Goal: Task Accomplishment & Management: Use online tool/utility

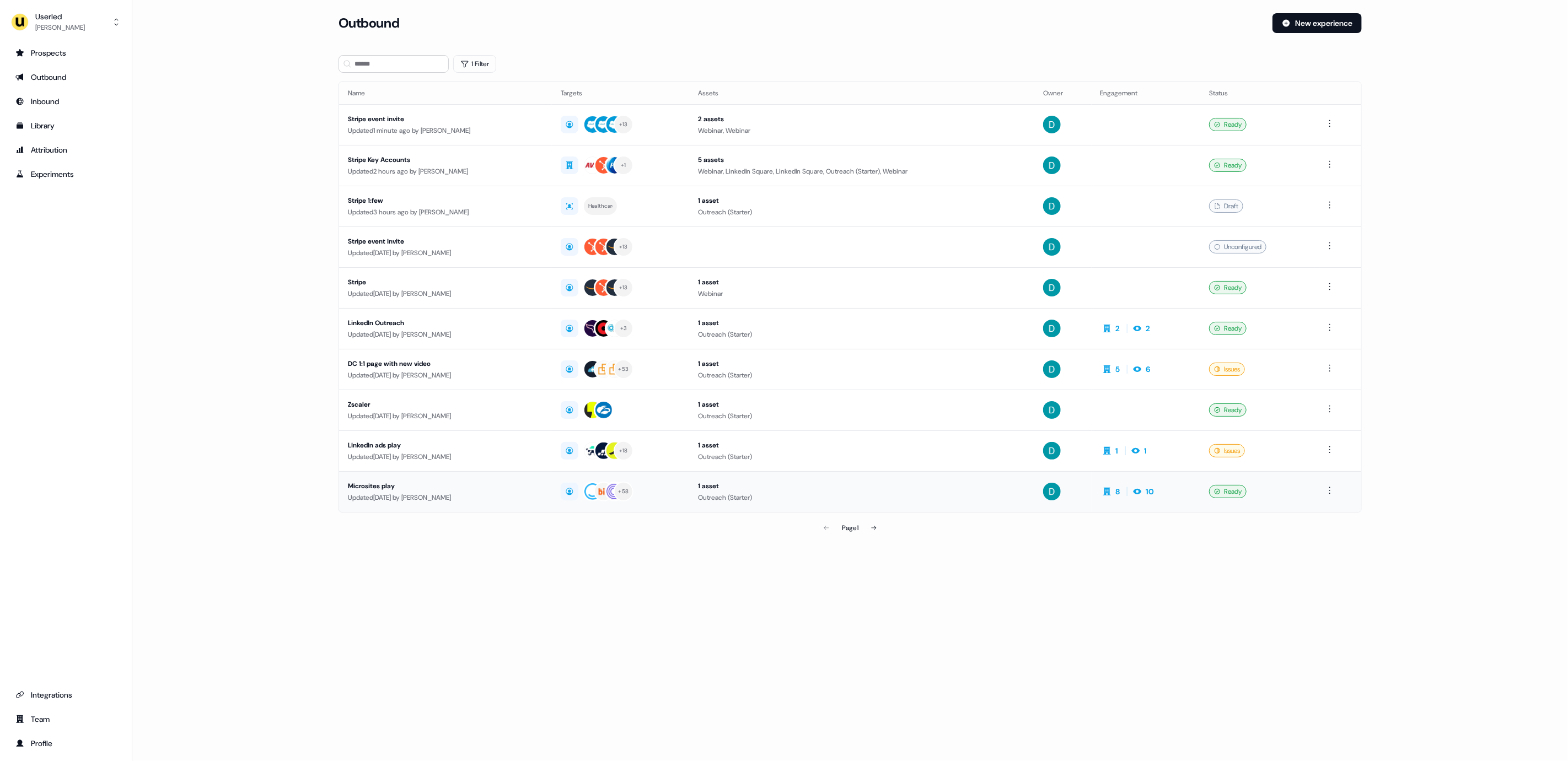
click at [498, 509] on td "Microsites play Updated [DATE] by [PERSON_NAME]" at bounding box center [445, 491] width 213 height 40
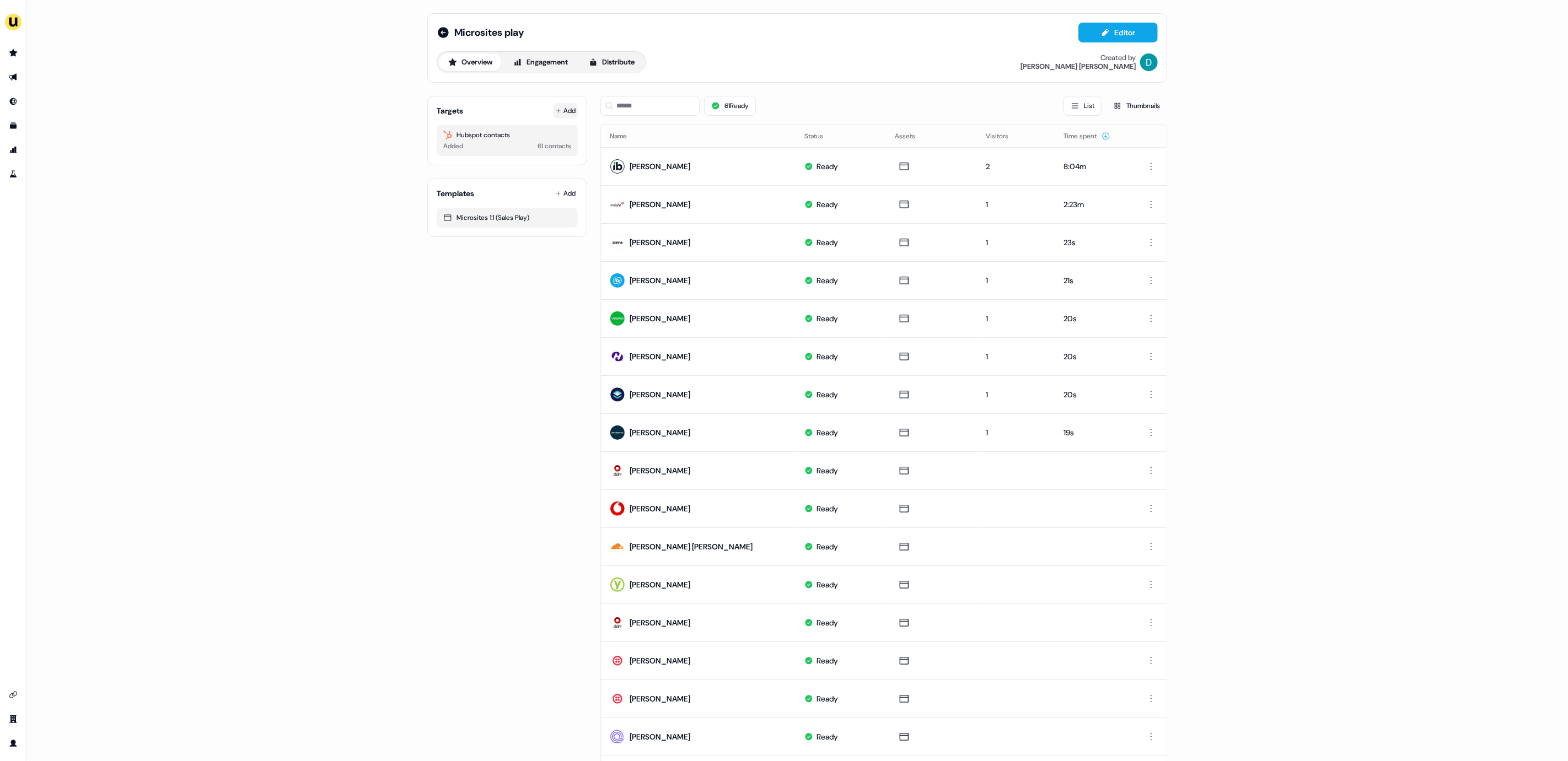
click at [559, 113] on button "Add" at bounding box center [566, 110] width 24 height 16
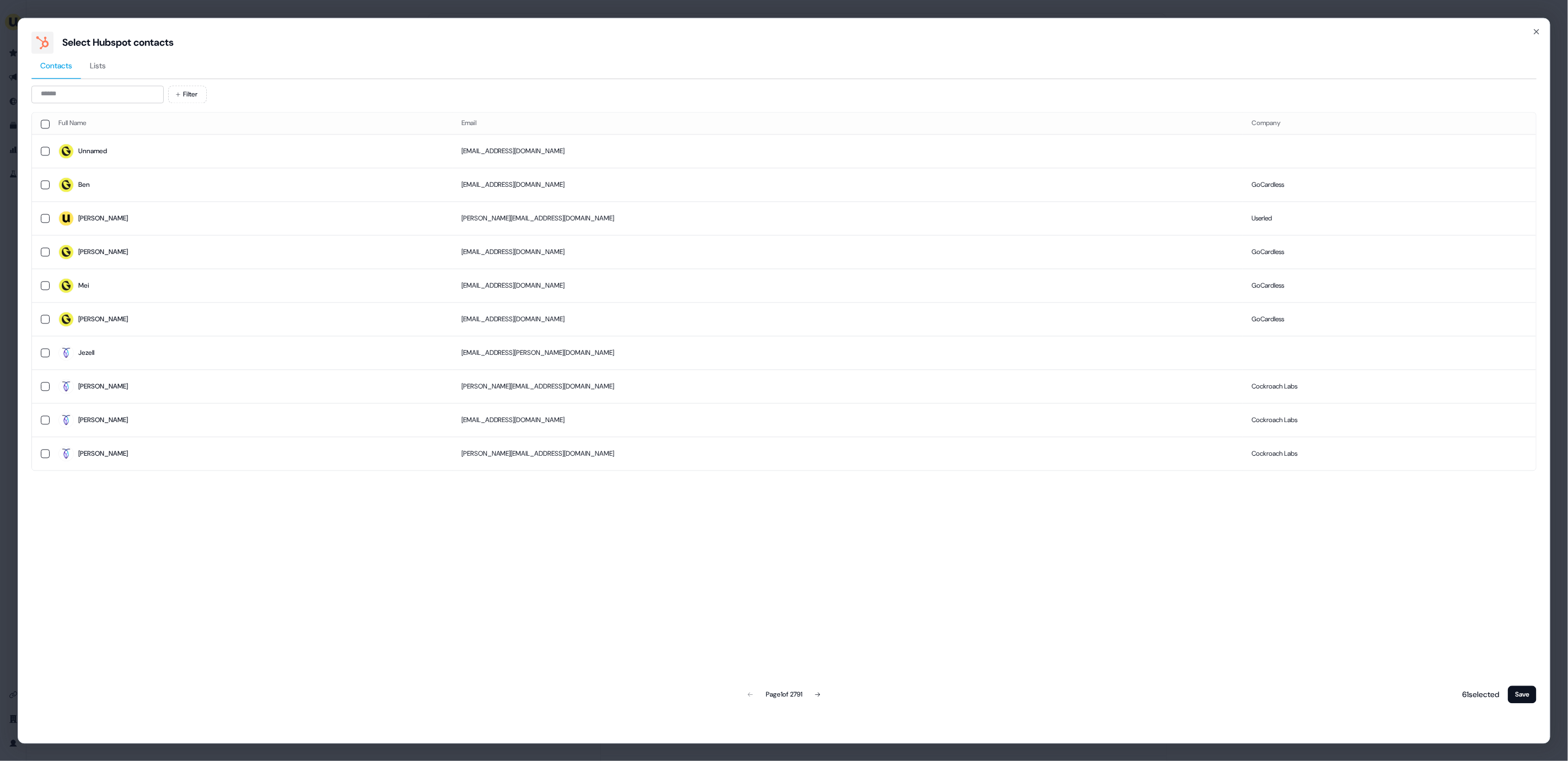
click at [140, 84] on div "Contacts Lists Filter Full Name Email Company Unnamed [EMAIL_ADDRESS][DOMAIN_NA…" at bounding box center [783, 379] width 1505 height 652
click at [132, 93] on input at bounding box center [97, 94] width 132 height 17
type input "*"
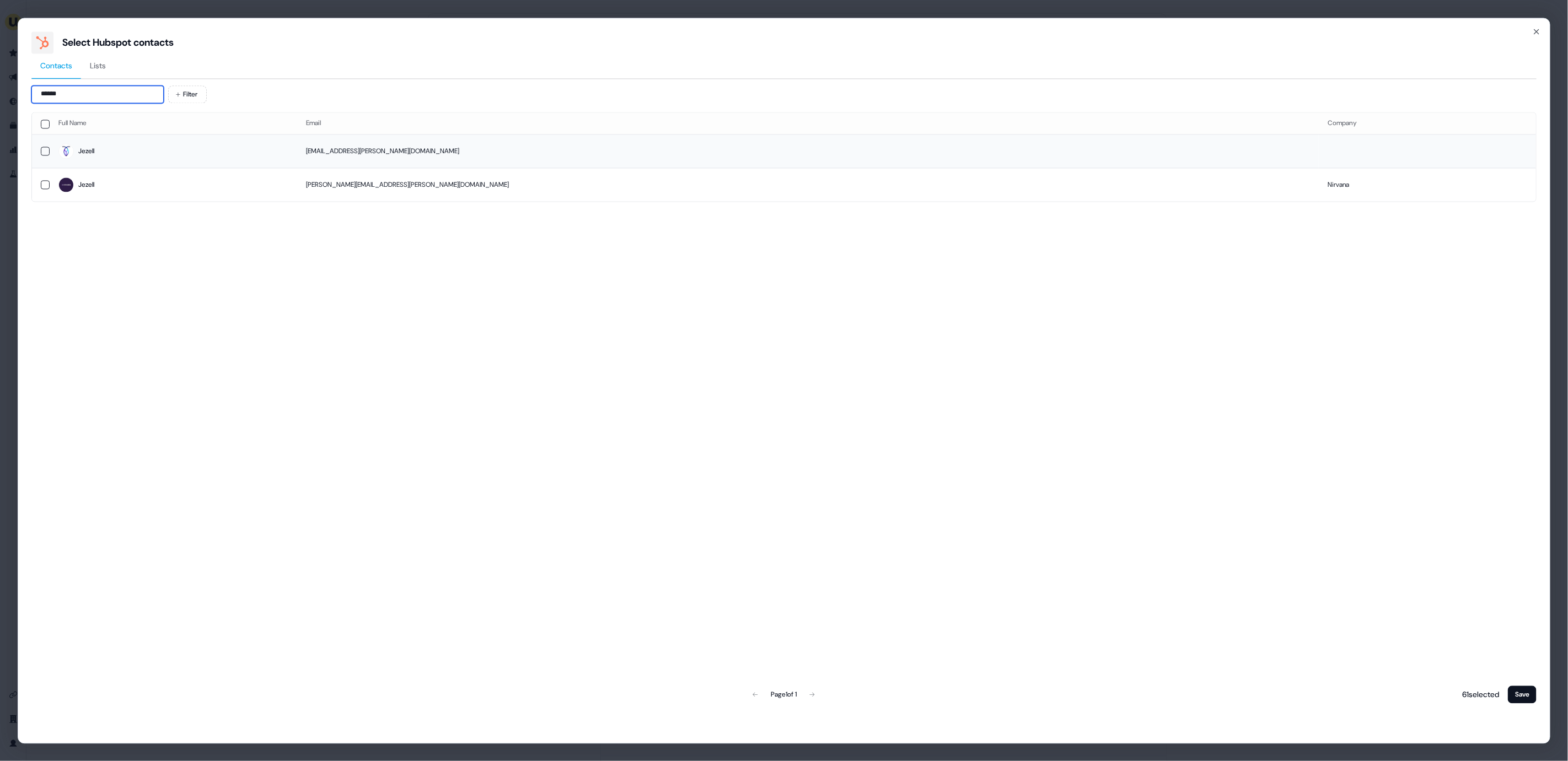
type input "******"
click at [273, 144] on span "Jezell" at bounding box center [174, 151] width 230 height 16
click at [1524, 696] on button "Save" at bounding box center [1521, 694] width 28 height 17
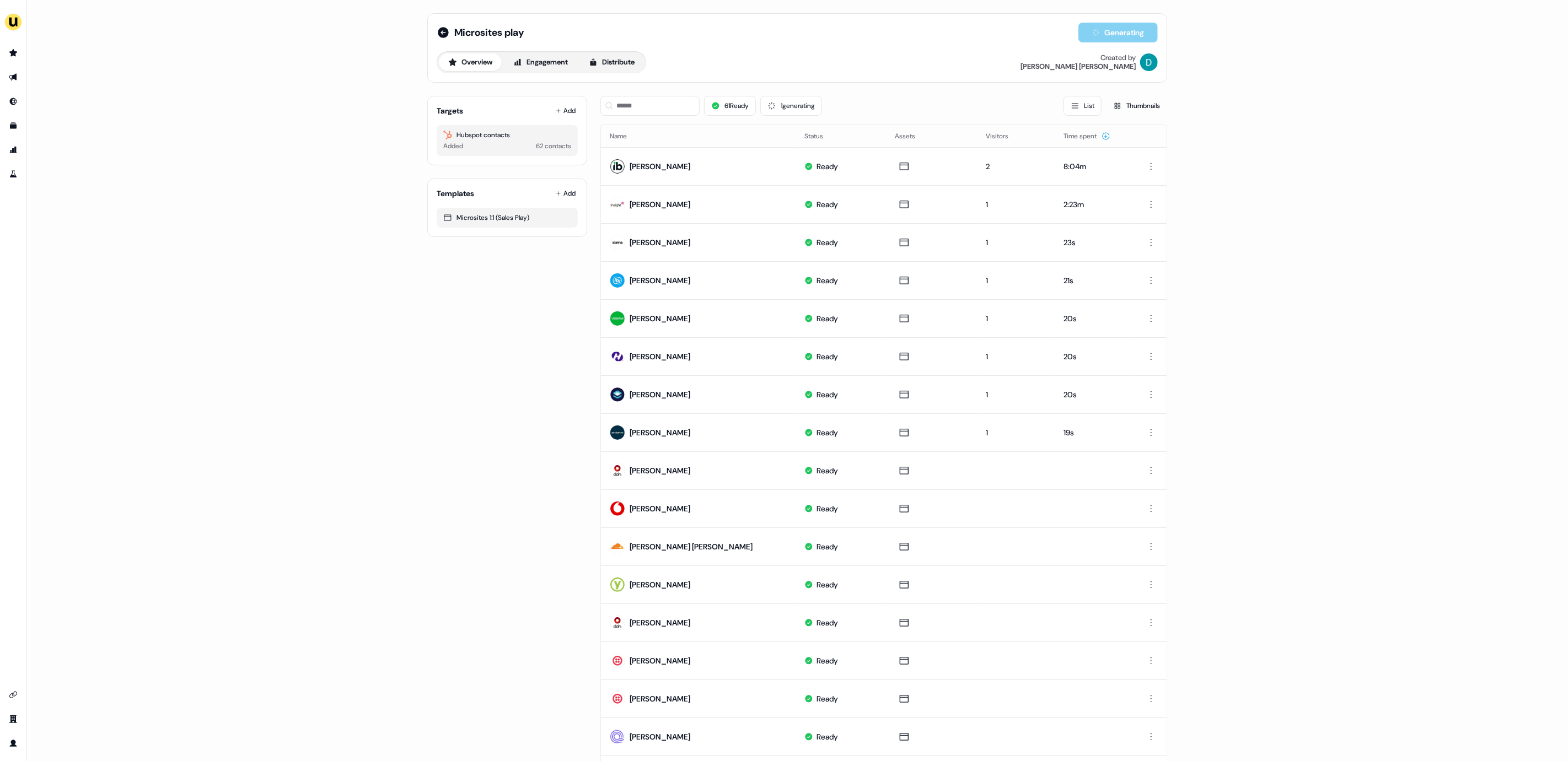
click at [643, 117] on div "61 Ready 1 generating List Thumbnails" at bounding box center [883, 106] width 566 height 38
click at [644, 111] on input at bounding box center [650, 106] width 99 height 20
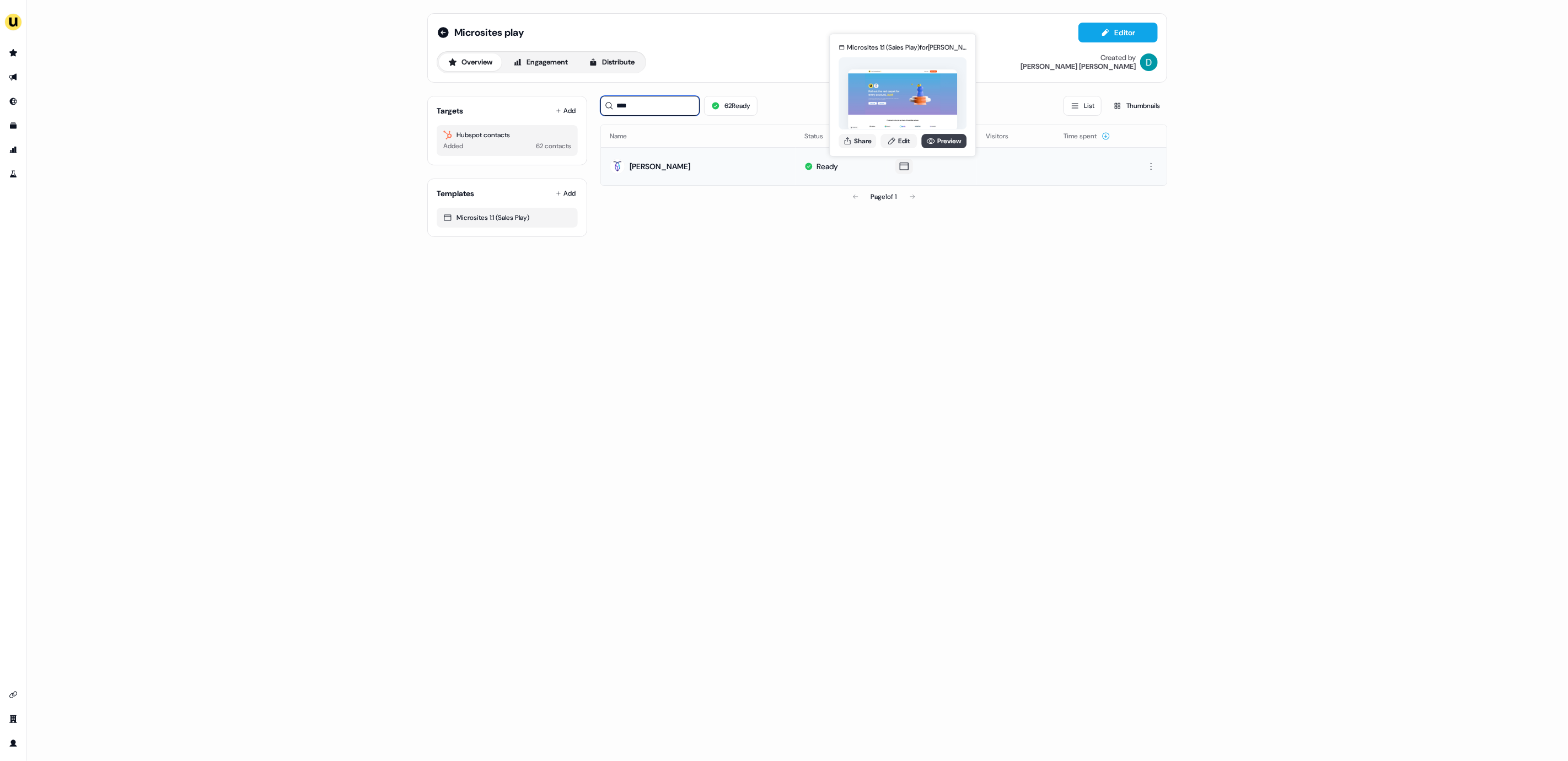
type input "****"
click at [943, 140] on link "Preview" at bounding box center [943, 141] width 45 height 15
click at [860, 149] on div "Microsites 1:1 (Sales Play) for [PERSON_NAME] Share Edit Preview" at bounding box center [902, 95] width 132 height 115
click at [858, 144] on button "Share" at bounding box center [857, 141] width 38 height 15
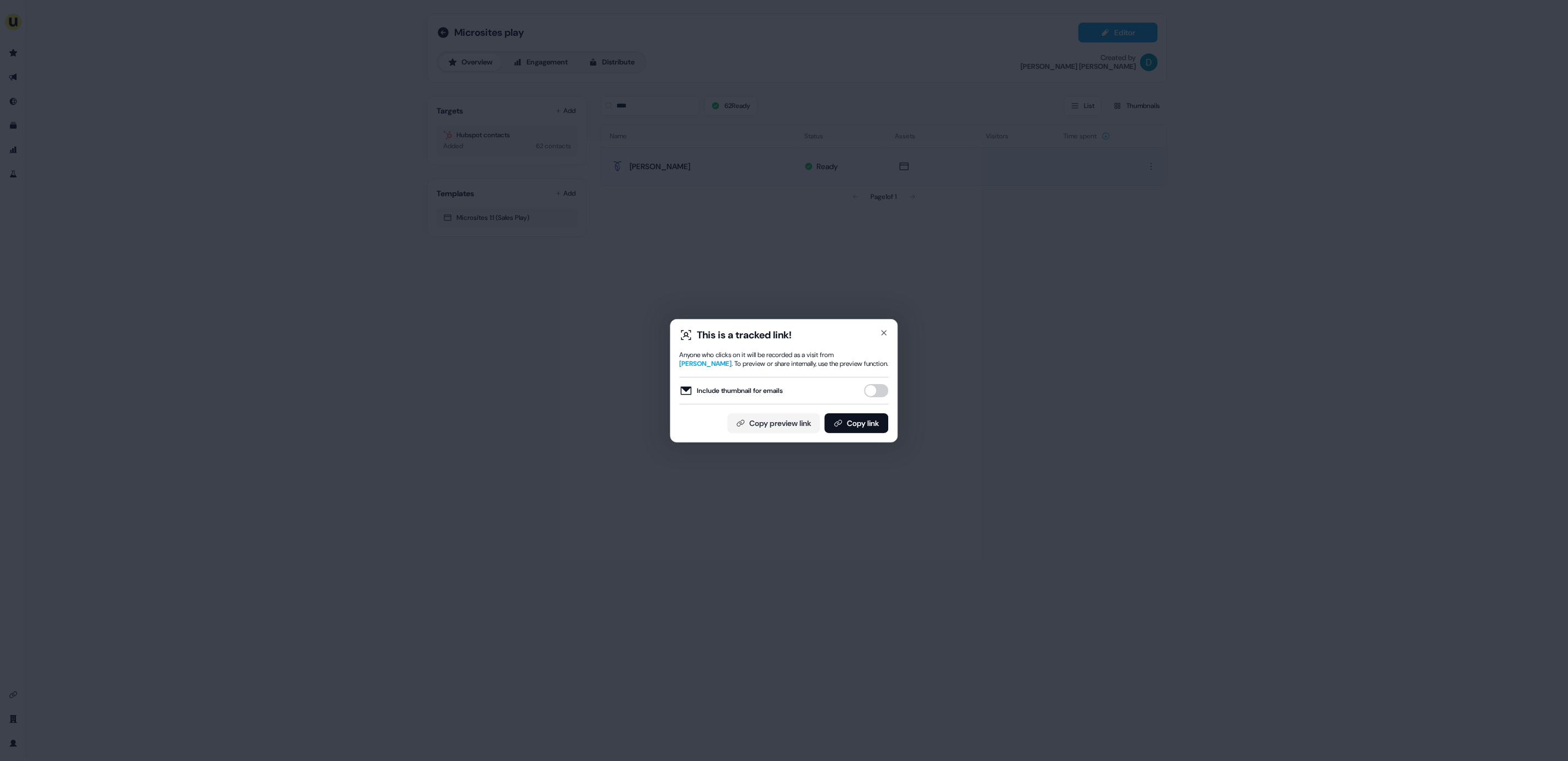
click at [877, 386] on button "Include thumbnail for emails" at bounding box center [877, 391] width 24 height 13
click at [880, 441] on div "This is a tracked link! Anyone who clicks on it will be recorded as a visit fro…" at bounding box center [784, 381] width 228 height 124
drag, startPoint x: 868, startPoint y: 426, endPoint x: 953, endPoint y: 333, distance: 126.0
click at [868, 426] on button "Copy link" at bounding box center [857, 423] width 64 height 20
click at [882, 327] on div "This is a tracked link! Anyone who clicks on it will be recorded as a visit fro…" at bounding box center [784, 381] width 228 height 124
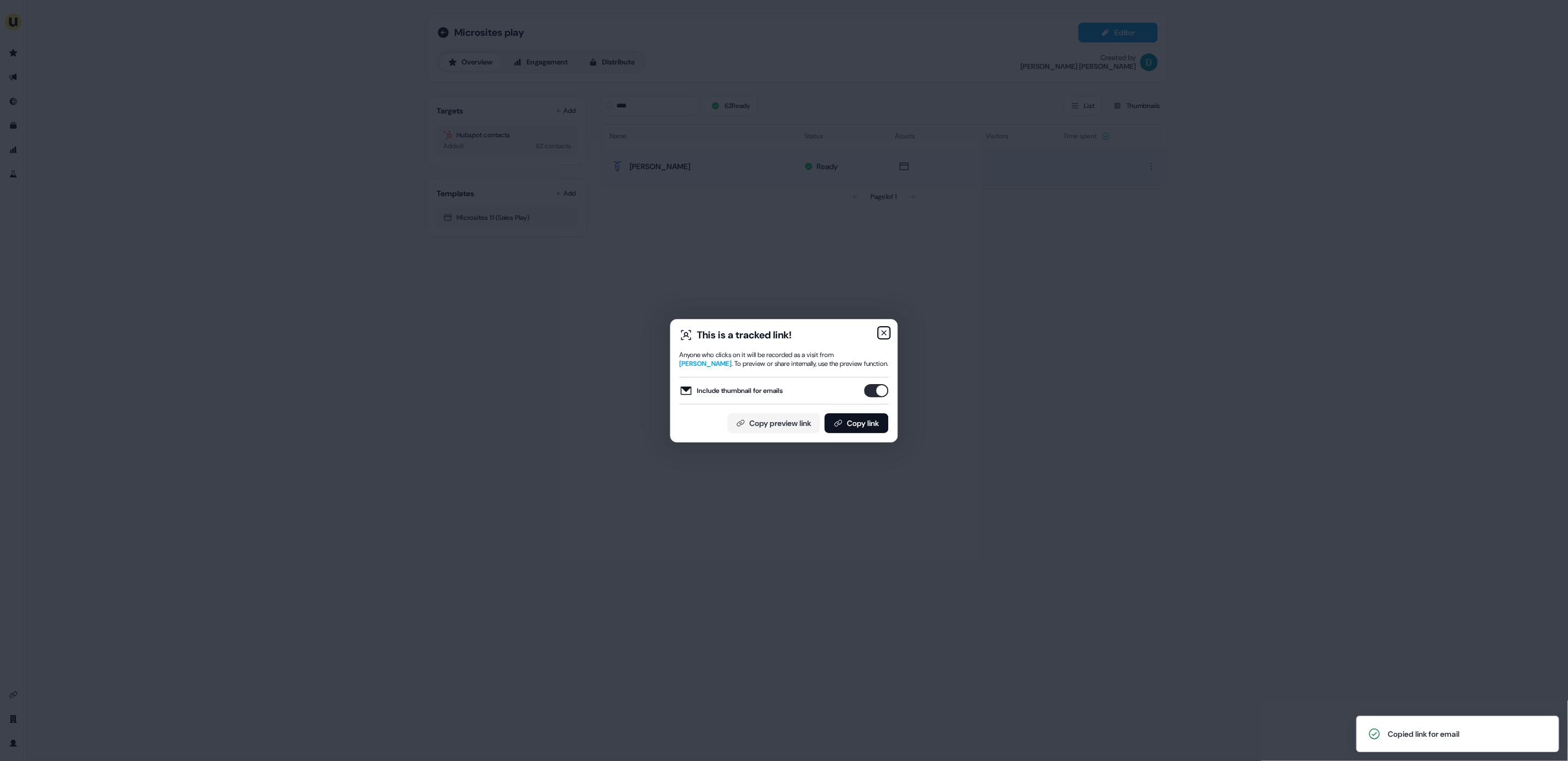
click at [882, 330] on icon "button" at bounding box center [884, 332] width 5 height 5
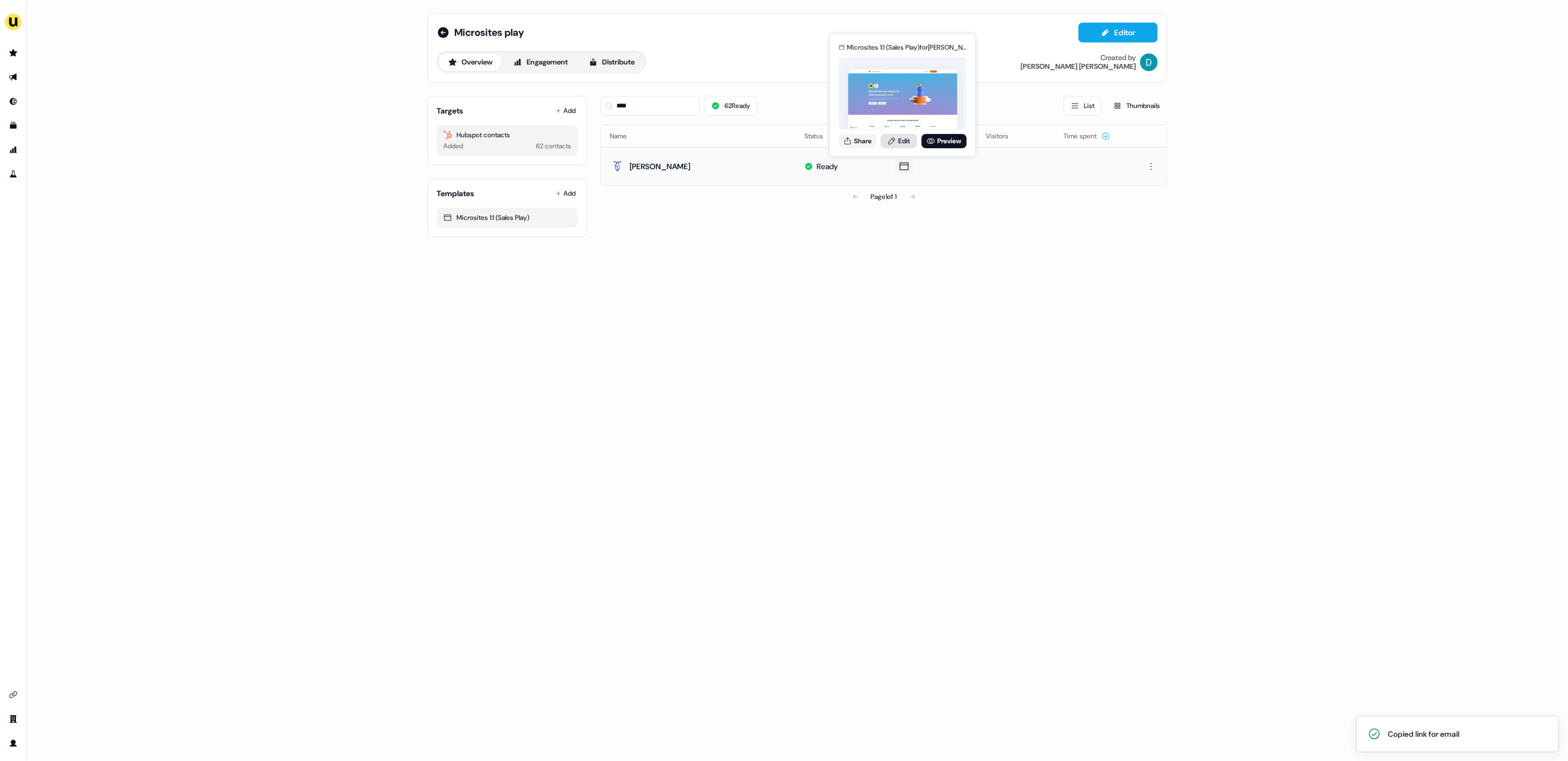
click at [890, 143] on icon at bounding box center [890, 141] width 6 height 7
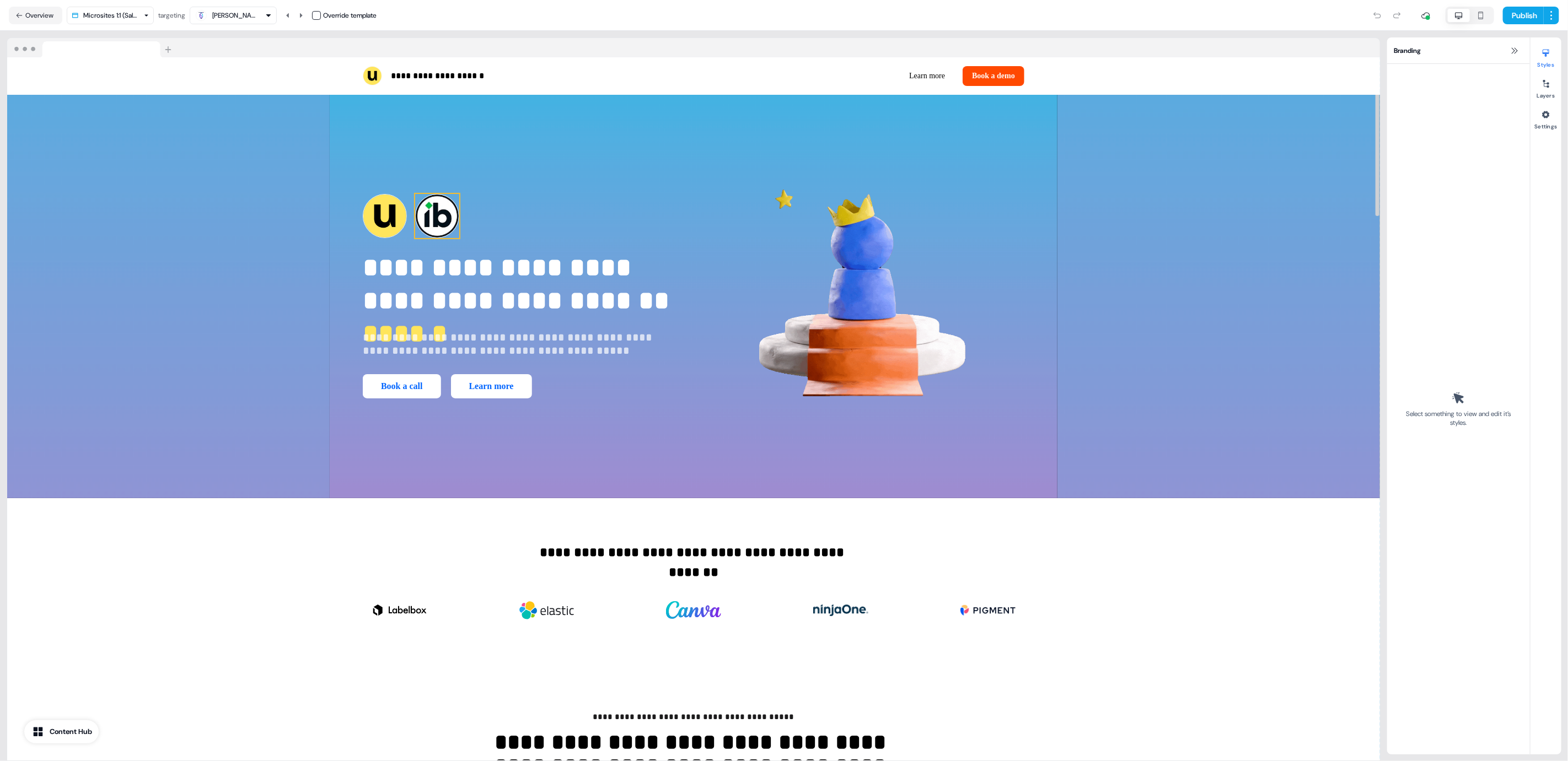
click at [429, 220] on img at bounding box center [437, 216] width 44 height 44
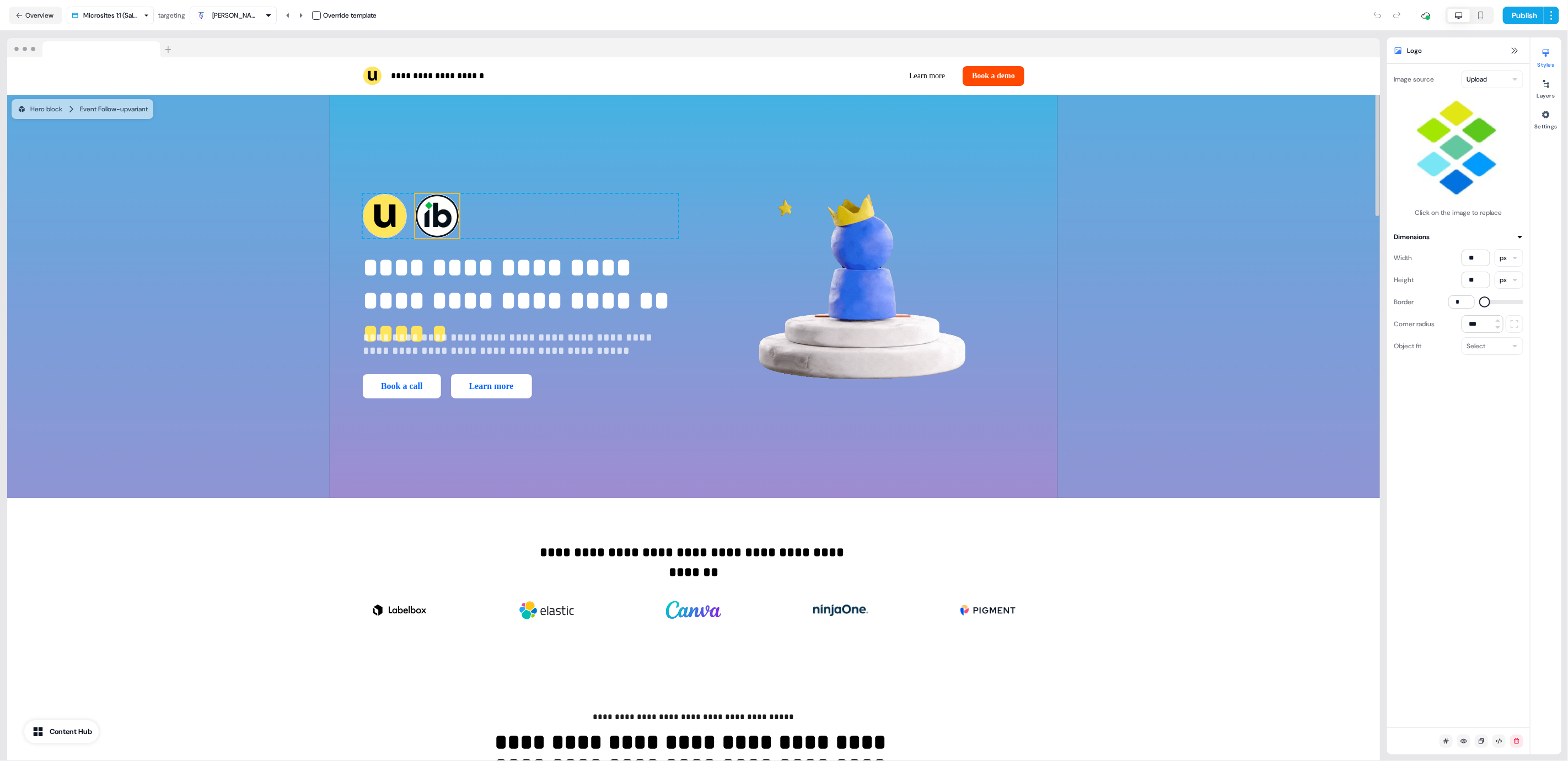
click at [1492, 72] on html "**********" at bounding box center [784, 380] width 1568 height 761
click at [1438, 106] on input at bounding box center [1458, 101] width 129 height 17
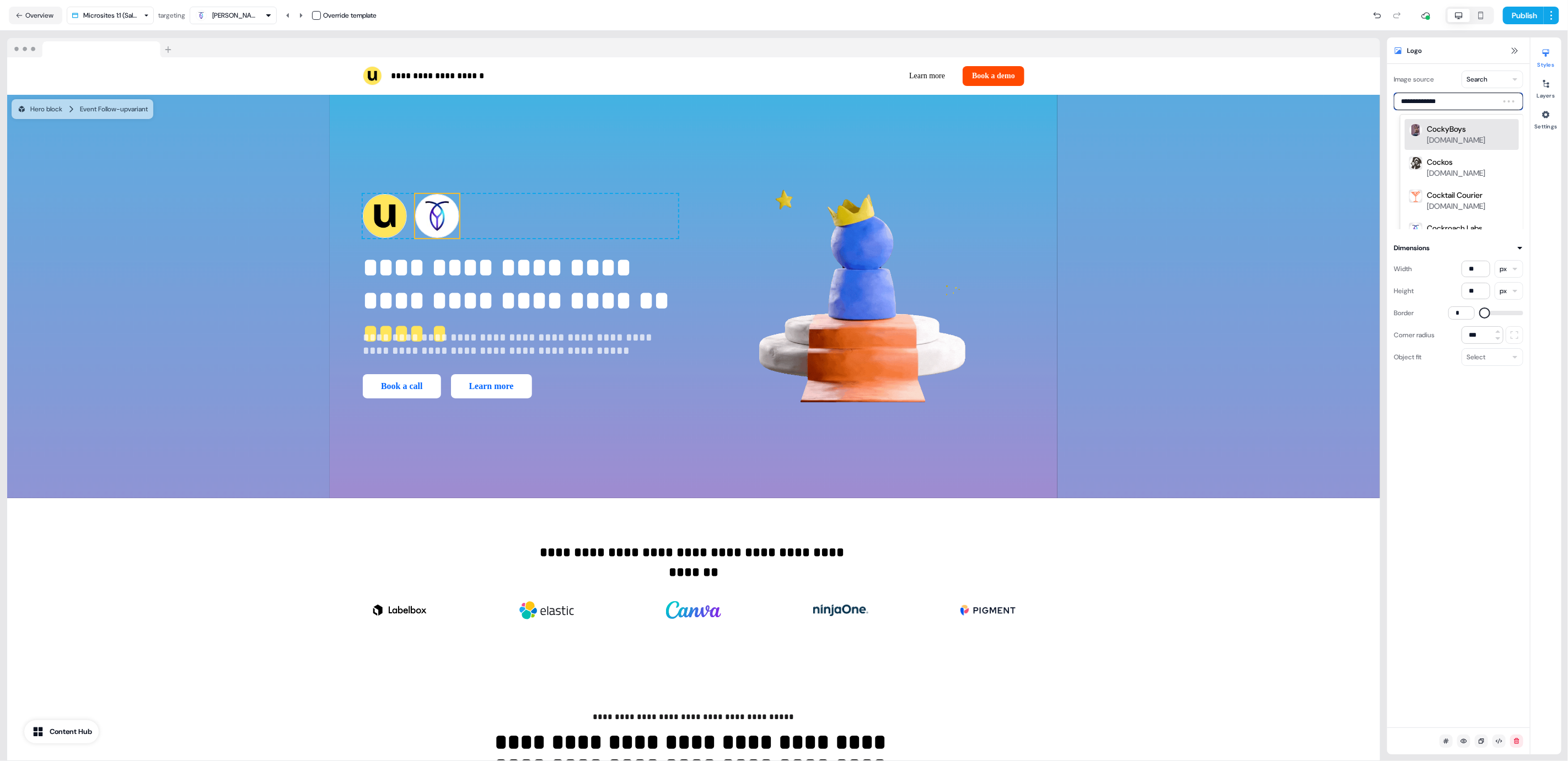
type input "**********"
click at [1452, 127] on div "Cockroach Labs" at bounding box center [1454, 129] width 56 height 11
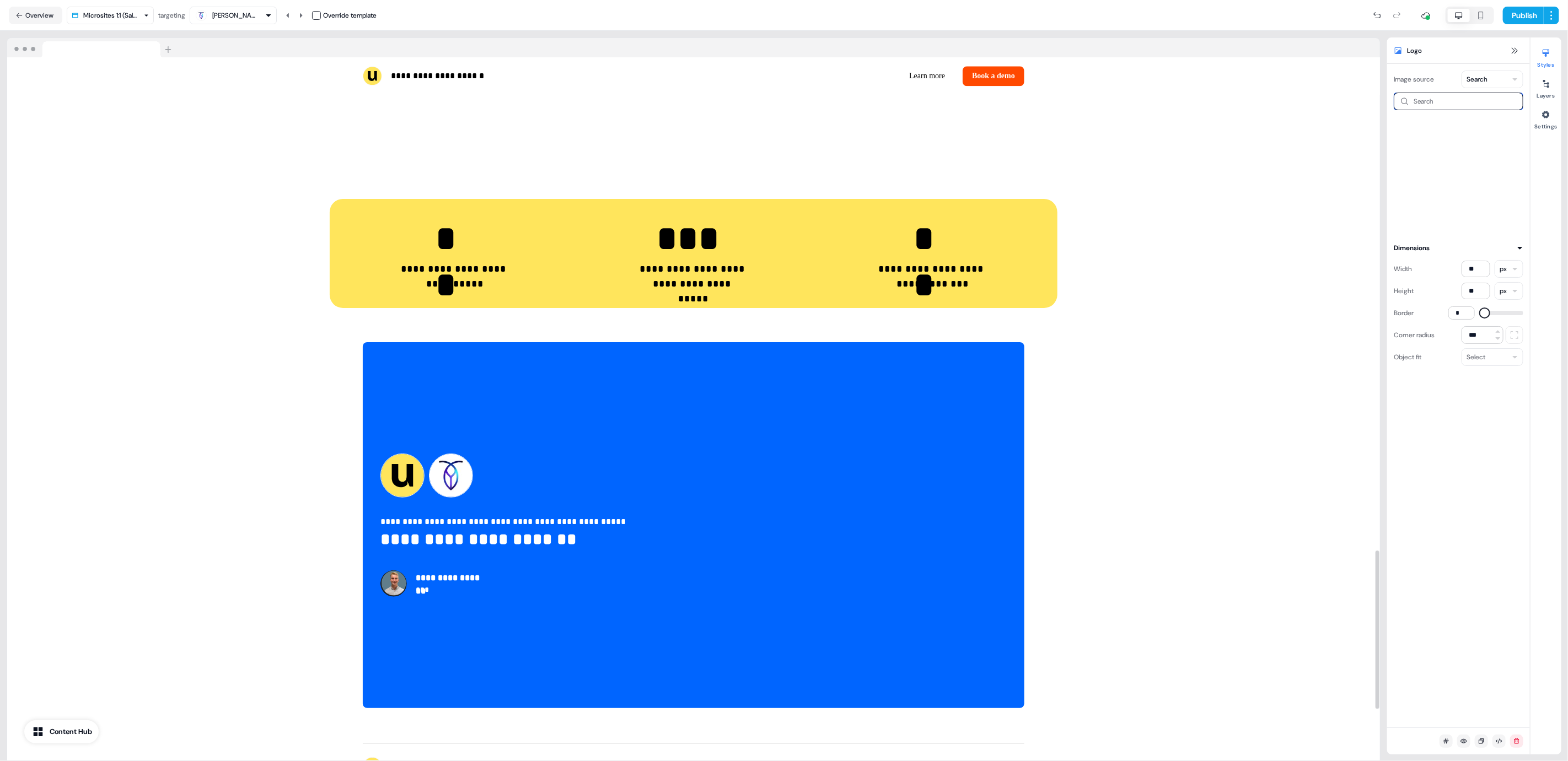
scroll to position [2410, 0]
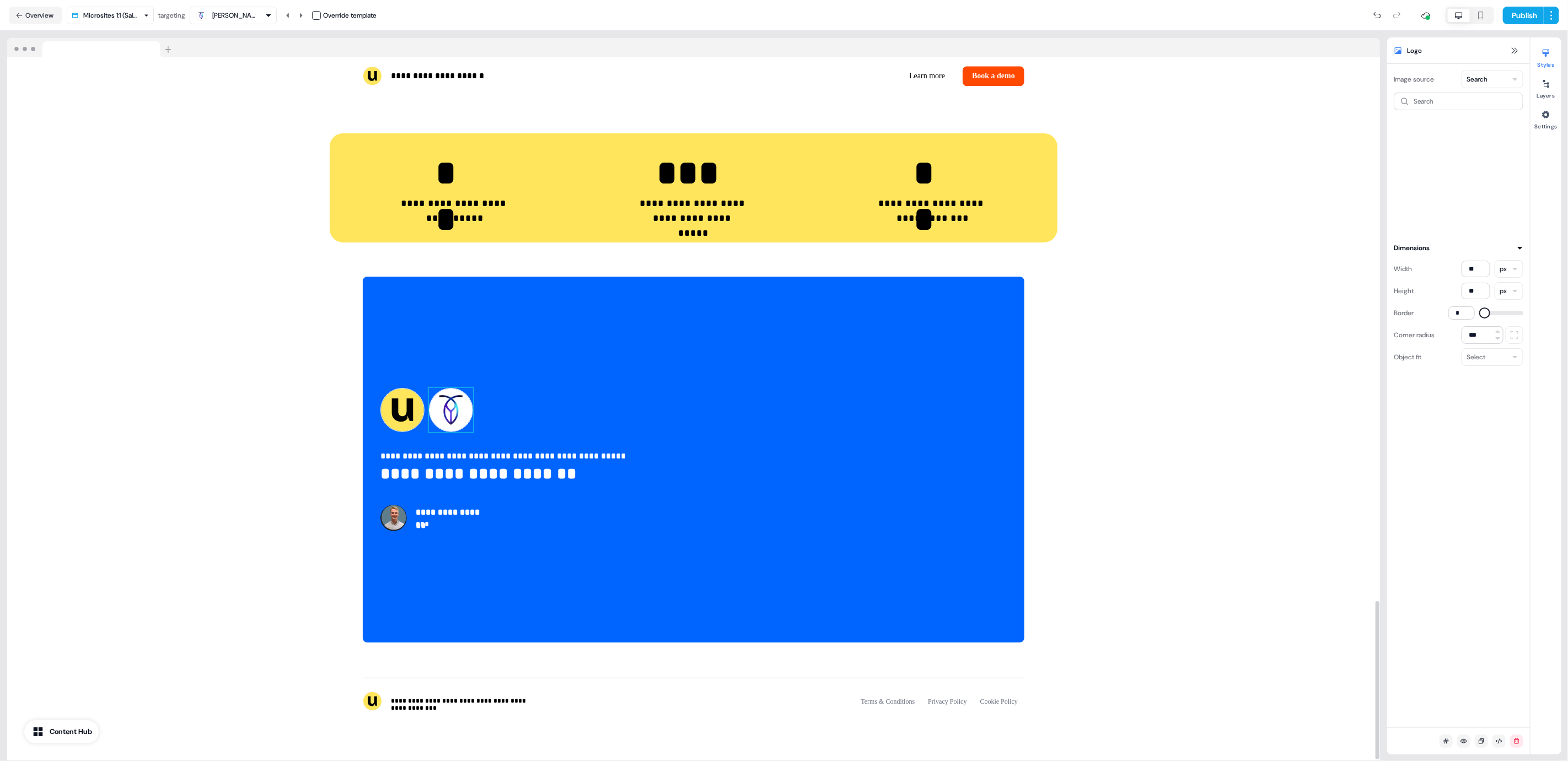
click at [459, 415] on img at bounding box center [451, 410] width 44 height 44
click at [1493, 81] on html "**********" at bounding box center [784, 380] width 1568 height 761
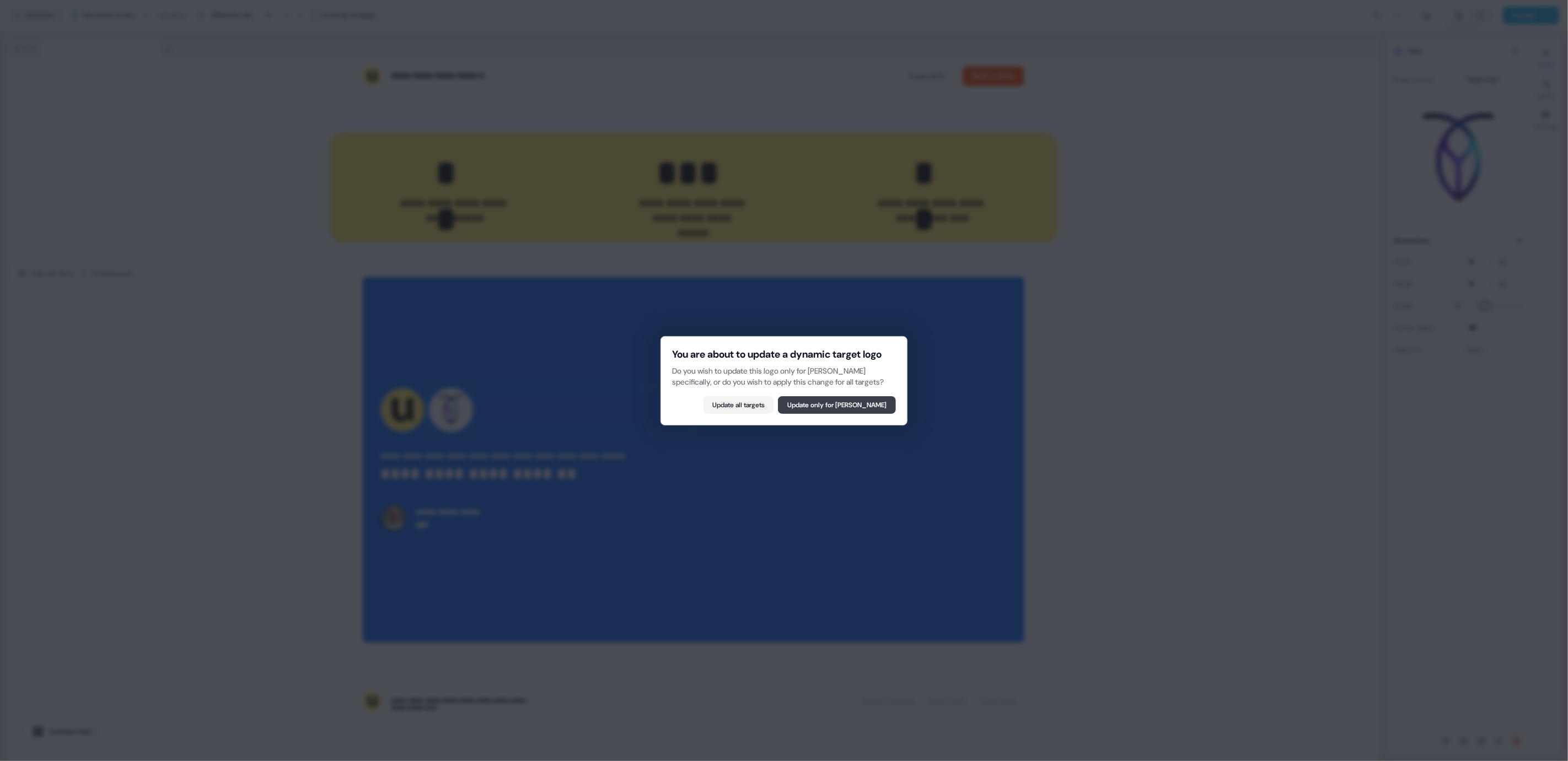
click at [848, 414] on button "Update only for [PERSON_NAME]" at bounding box center [836, 405] width 118 height 17
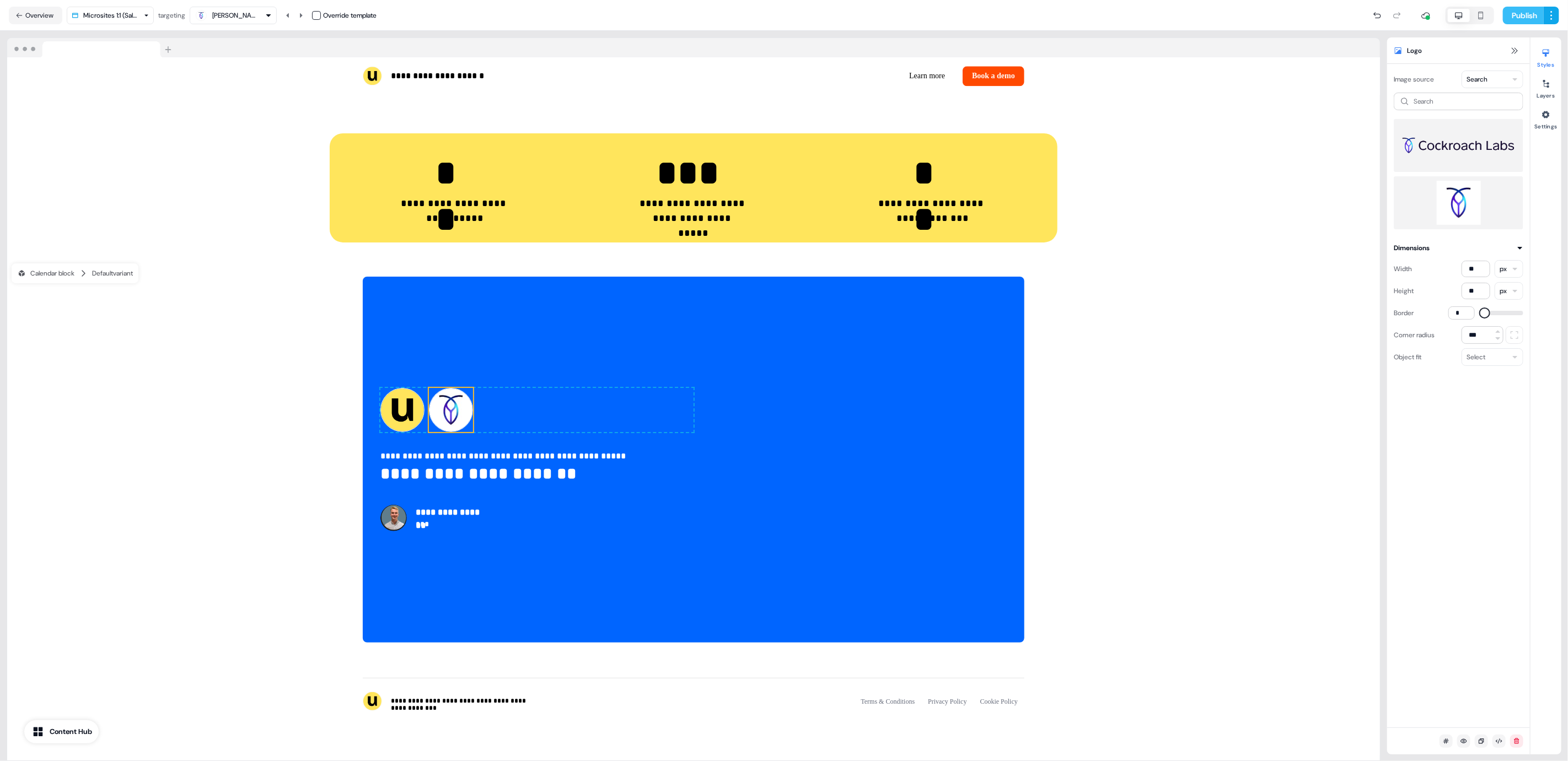
click at [1512, 17] on button "Publish" at bounding box center [1523, 15] width 40 height 17
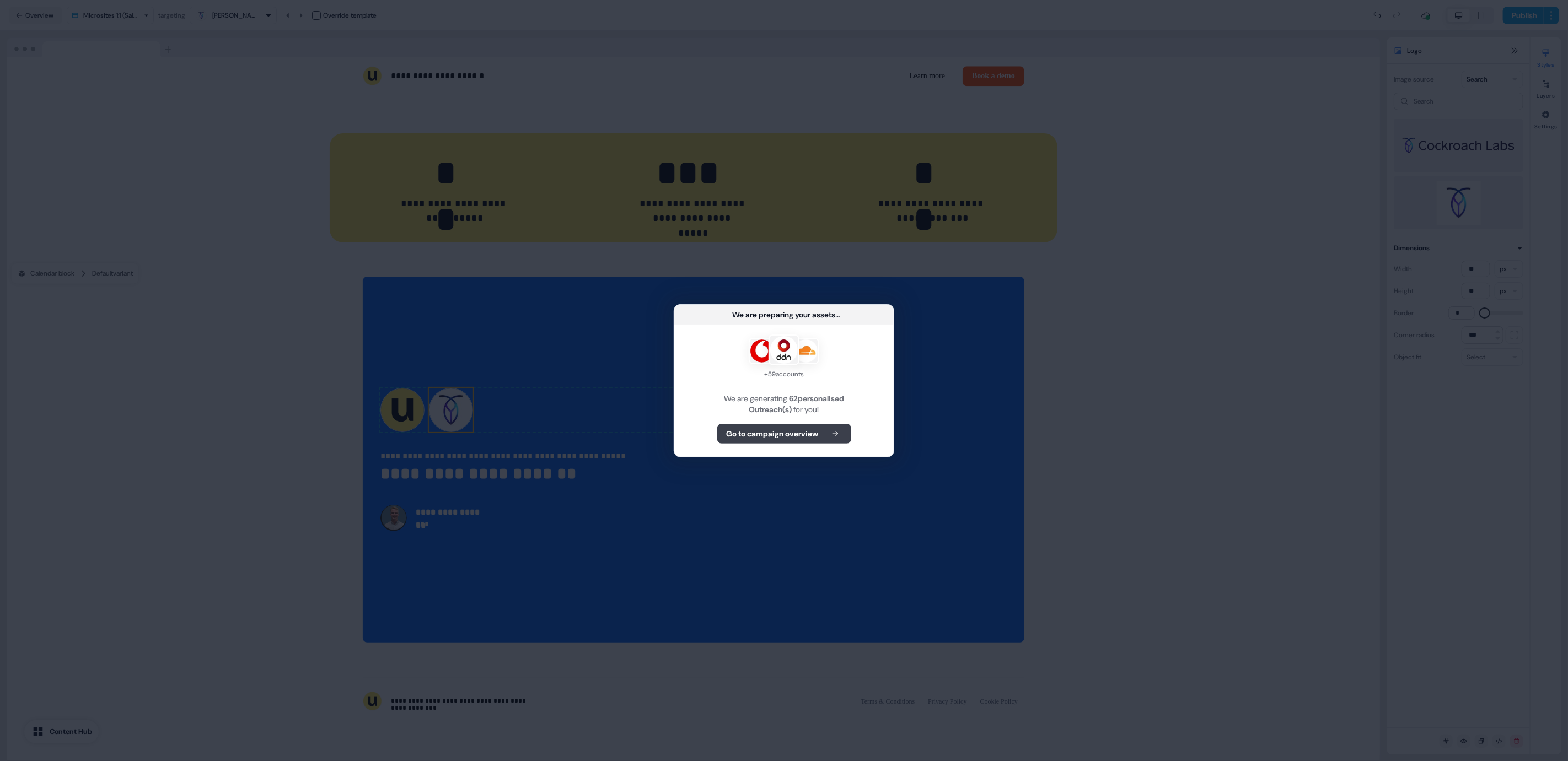
click at [788, 442] on button "Go to campaign overview" at bounding box center [784, 434] width 134 height 20
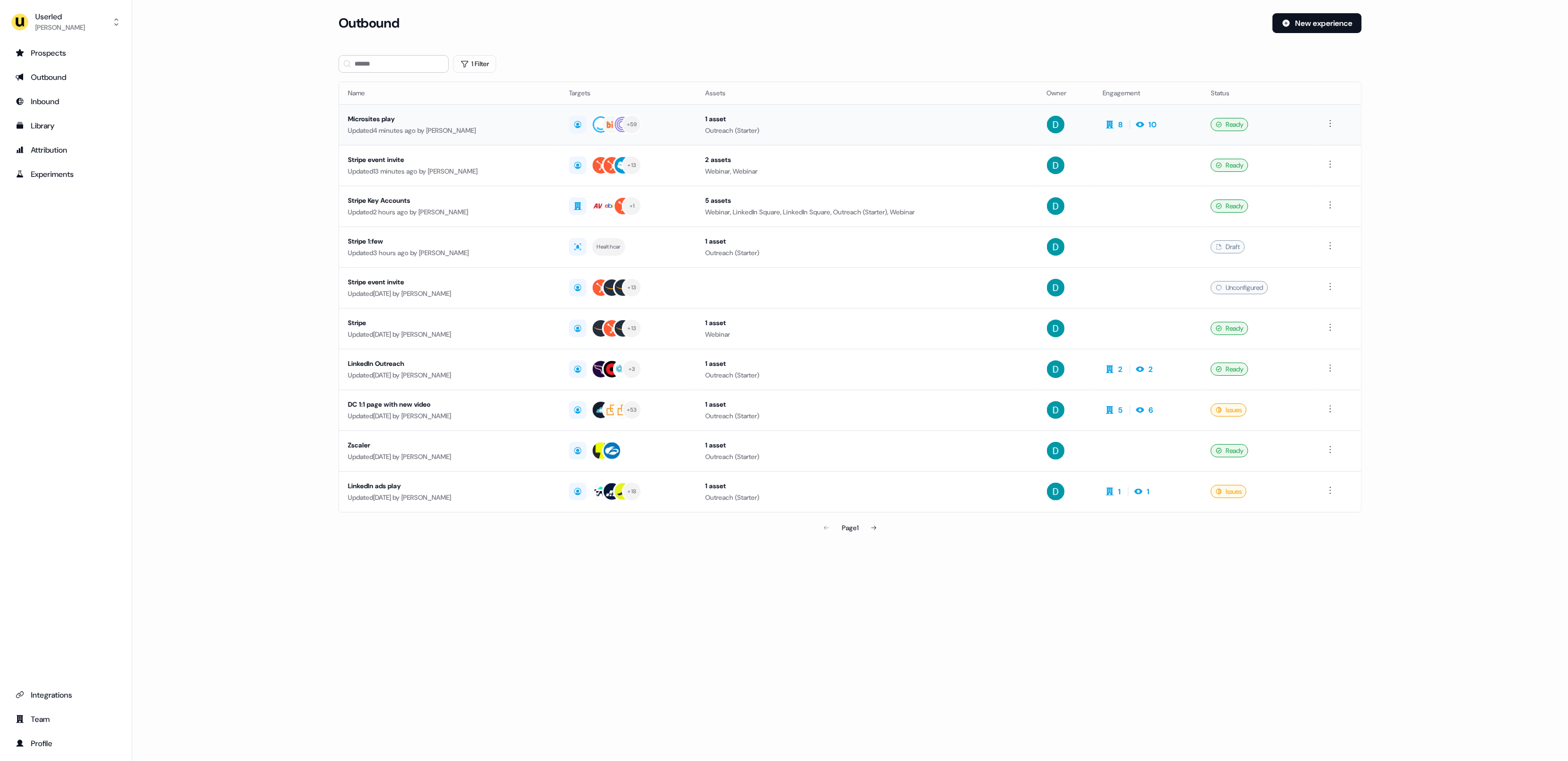
click at [520, 114] on div "Microsites play" at bounding box center [450, 119] width 204 height 11
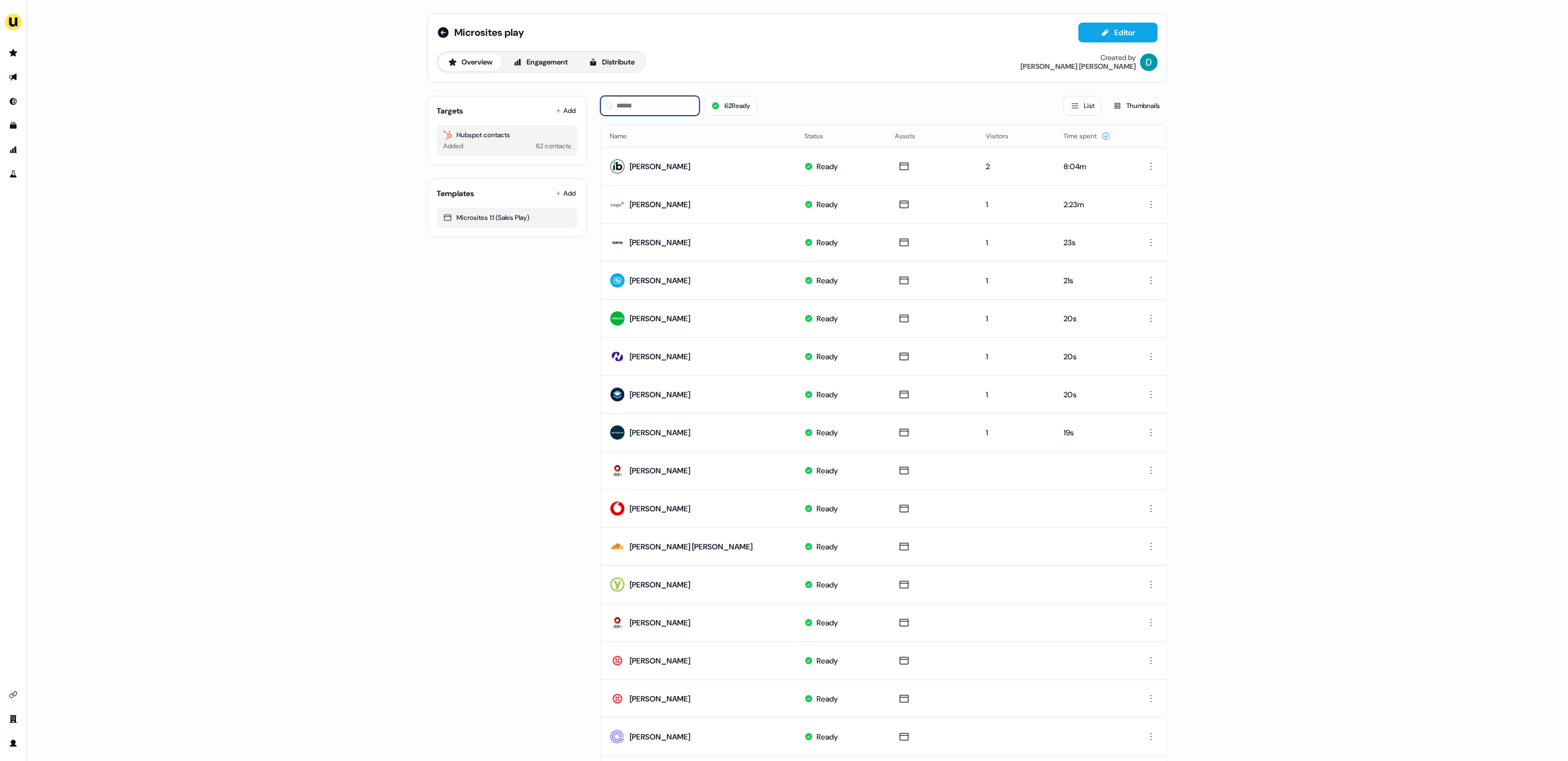
click at [655, 105] on input at bounding box center [650, 106] width 99 height 20
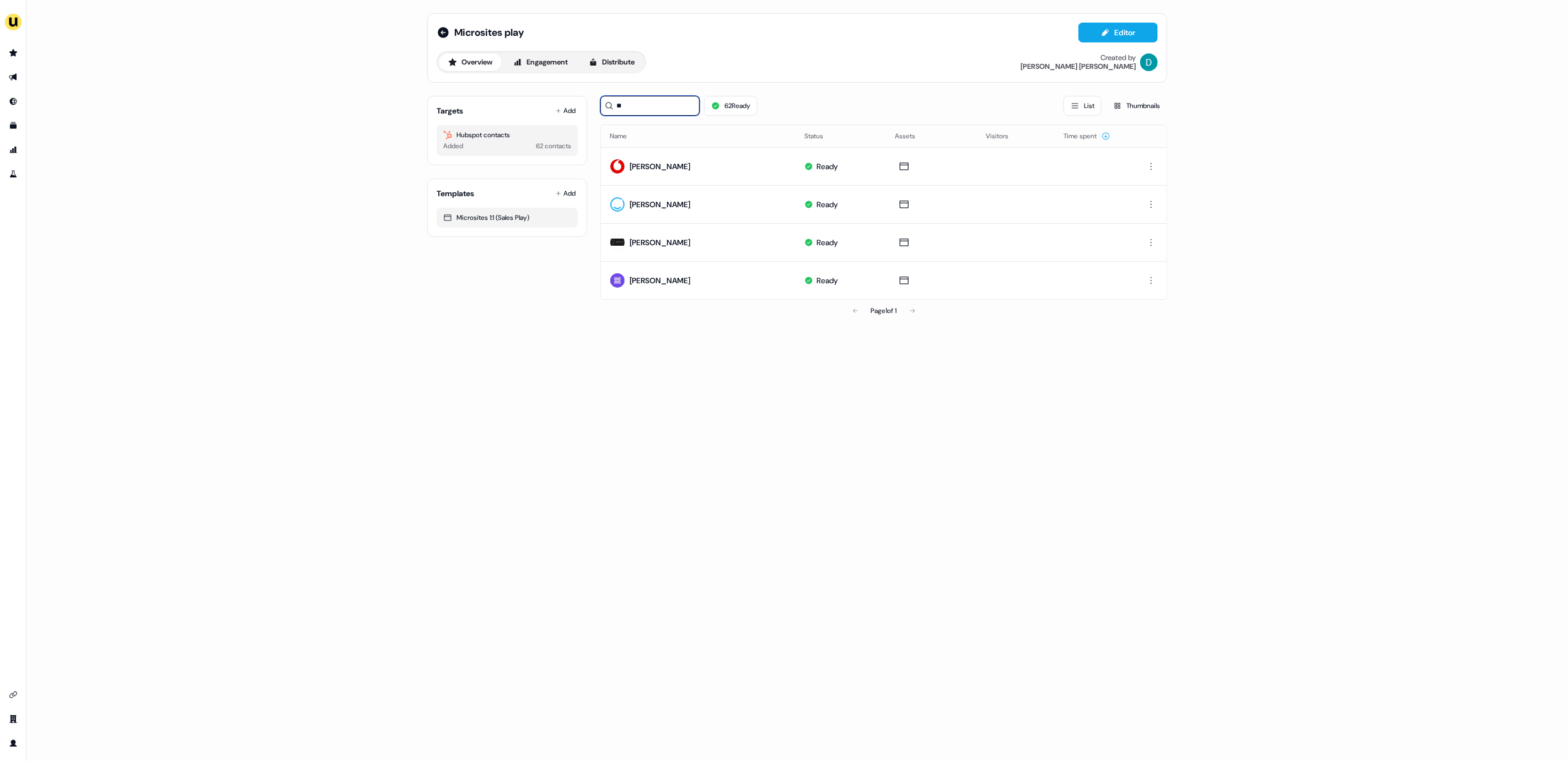
type input "*"
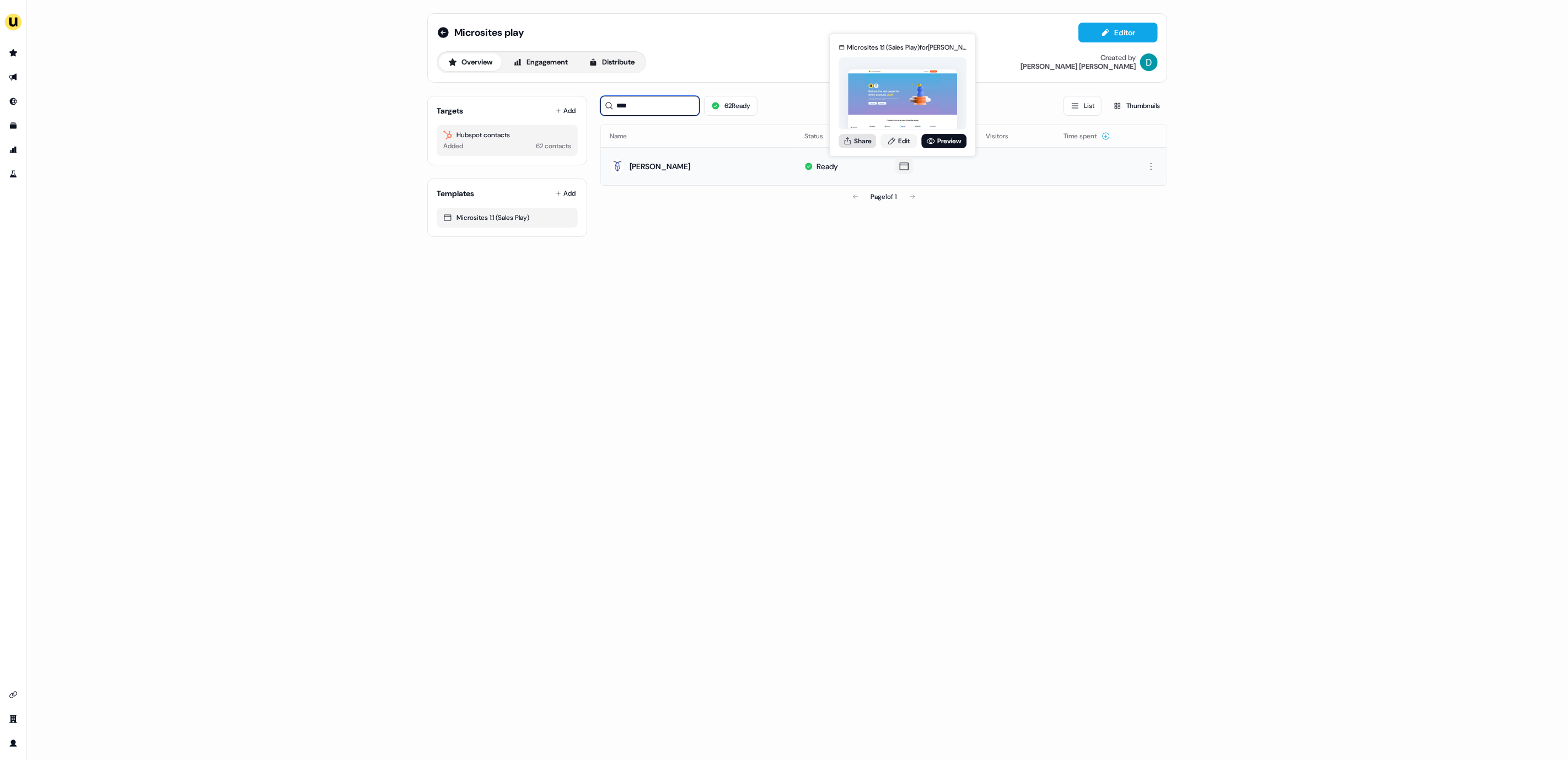
type input "****"
click at [852, 147] on button "Share" at bounding box center [857, 141] width 38 height 15
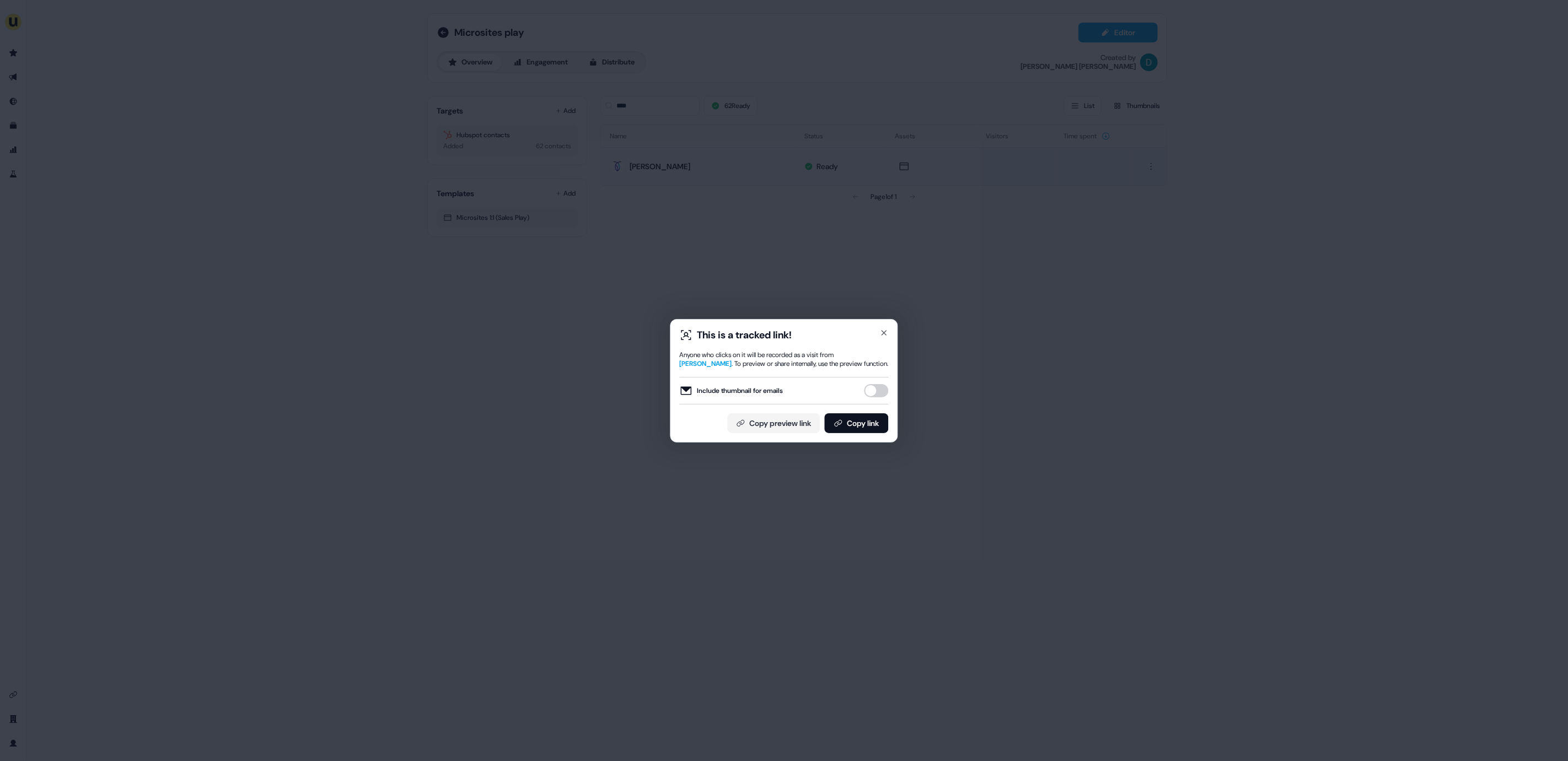
click at [868, 382] on div "Include thumbnail for emails" at bounding box center [784, 391] width 209 height 28
click at [875, 398] on div "Include thumbnail for emails" at bounding box center [784, 391] width 209 height 28
click at [871, 391] on button "Include thumbnail for emails" at bounding box center [877, 391] width 24 height 13
click at [870, 420] on button "Copy link" at bounding box center [857, 423] width 64 height 20
click at [882, 332] on icon "button" at bounding box center [884, 333] width 9 height 9
